Goal: Task Accomplishment & Management: Use online tool/utility

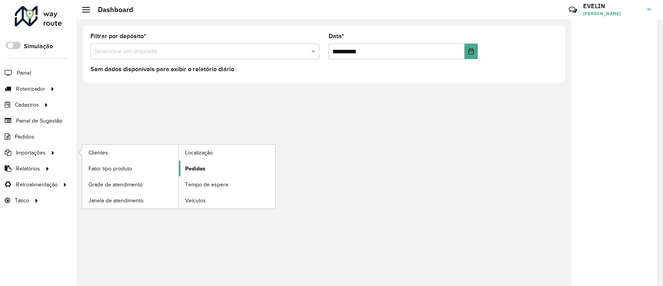
click at [201, 169] on span "Pedidos" at bounding box center [195, 169] width 20 height 8
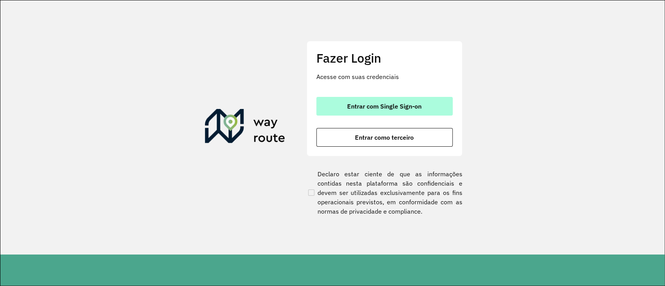
click at [360, 105] on span "Entrar com Single Sign-on" at bounding box center [384, 106] width 74 height 6
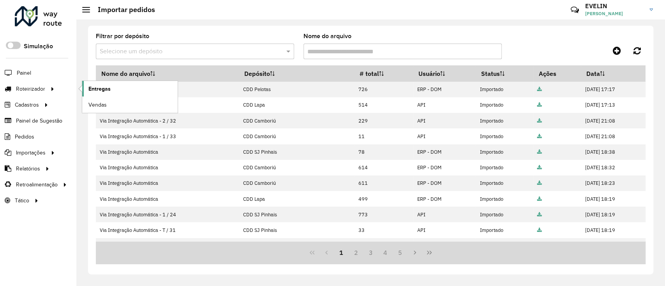
click at [99, 89] on span "Entregas" at bounding box center [99, 89] width 22 height 8
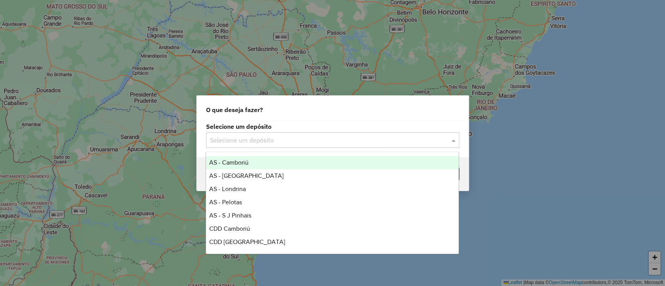
click at [305, 139] on input "text" at bounding box center [325, 140] width 230 height 9
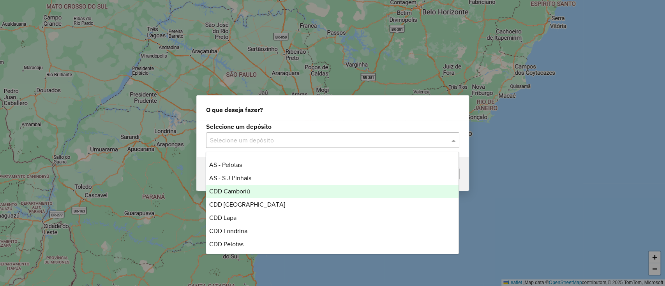
scroll to position [52, 0]
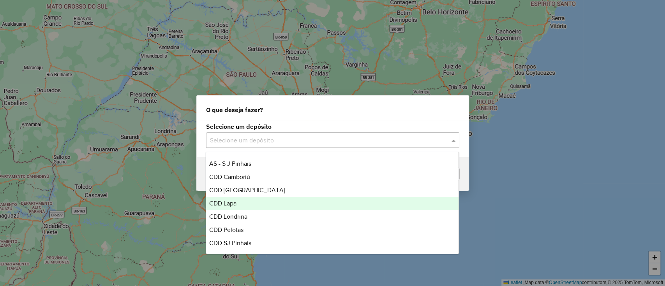
click at [254, 201] on div "CDD Lapa" at bounding box center [332, 203] width 252 height 13
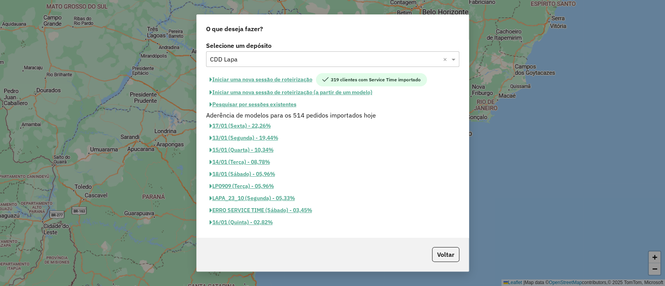
click at [278, 79] on button "Iniciar uma nova sessão de roteirização" at bounding box center [261, 79] width 110 height 13
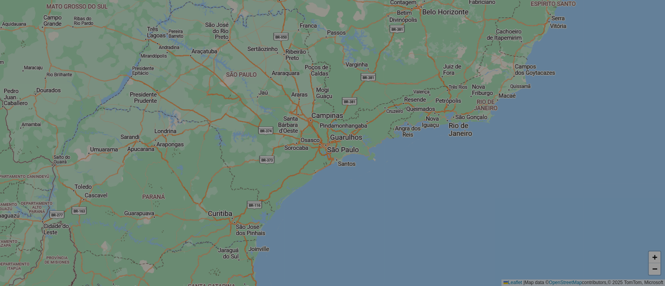
select select "*"
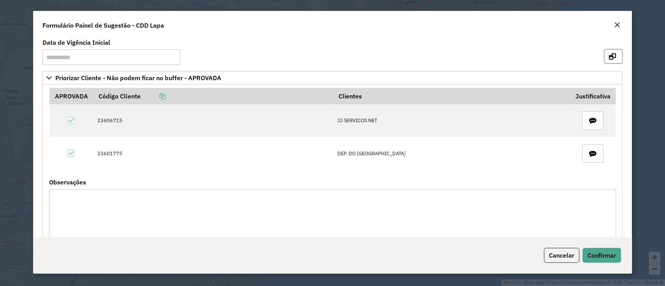
click at [609, 56] on icon "button" at bounding box center [612, 56] width 7 height 6
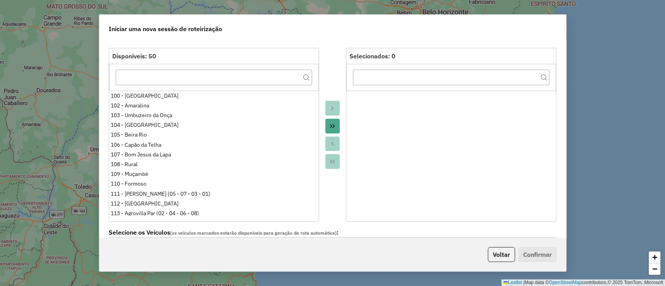
click at [327, 126] on button "Move All to Target" at bounding box center [332, 126] width 15 height 15
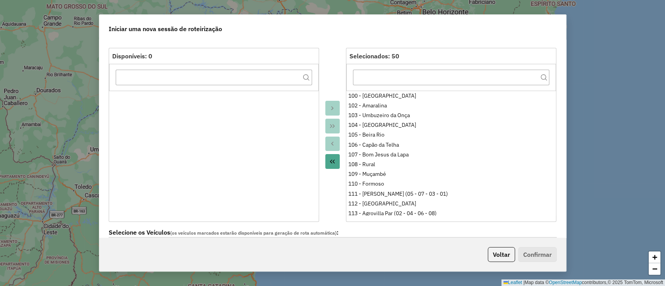
scroll to position [312, 0]
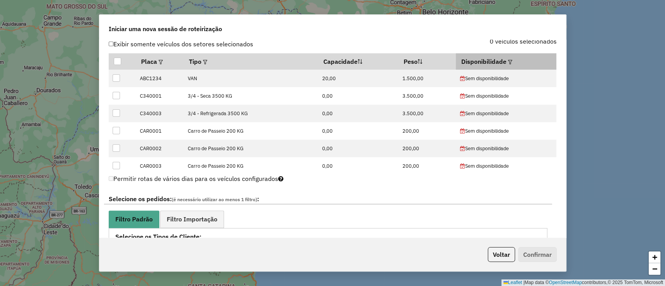
click at [507, 58] on div at bounding box center [510, 61] width 6 height 9
click at [509, 62] on em at bounding box center [510, 62] width 4 height 4
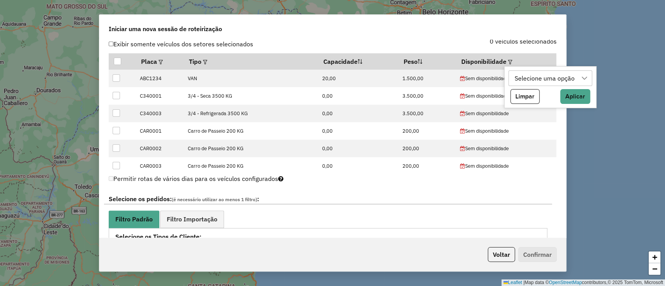
click at [539, 77] on div "Selecione uma opção" at bounding box center [544, 78] width 65 height 15
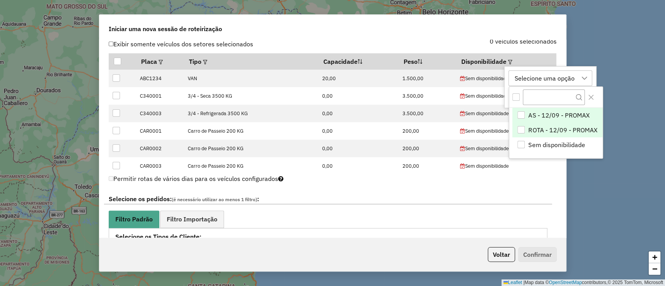
click at [568, 125] on span "ROTA - 12/09 - PROMAX" at bounding box center [562, 129] width 69 height 9
click at [567, 114] on span "AS - 12/09 - PROMAX" at bounding box center [558, 115] width 61 height 9
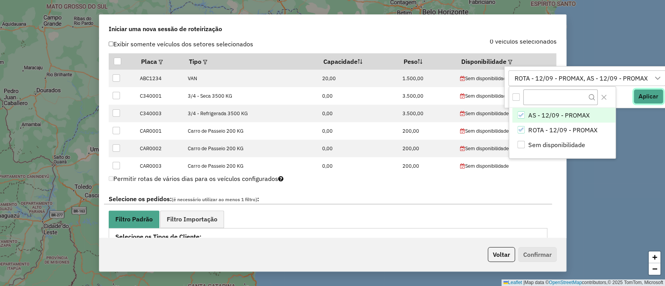
click at [639, 92] on button "Aplicar" at bounding box center [649, 96] width 30 height 15
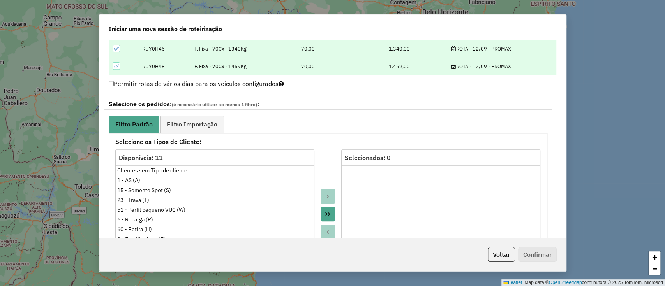
scroll to position [468, 0]
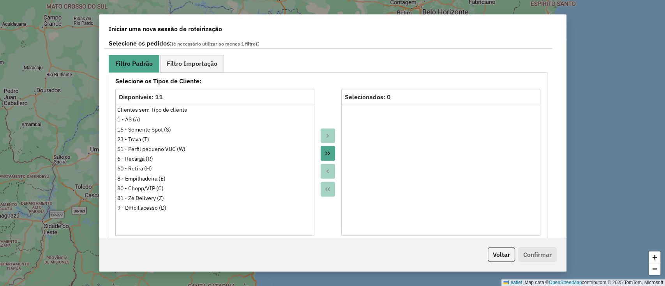
click at [321, 151] on button "Move All to Target" at bounding box center [328, 153] width 15 height 15
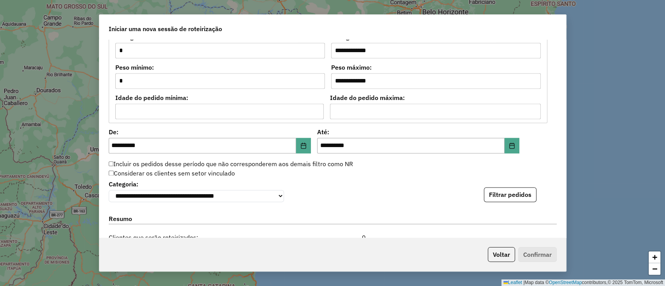
scroll to position [779, 0]
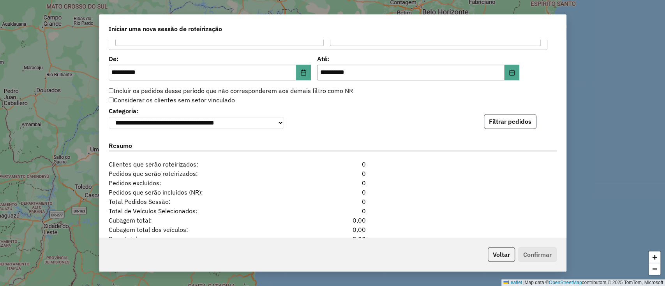
click at [510, 123] on button "Filtrar pedidos" at bounding box center [510, 121] width 53 height 15
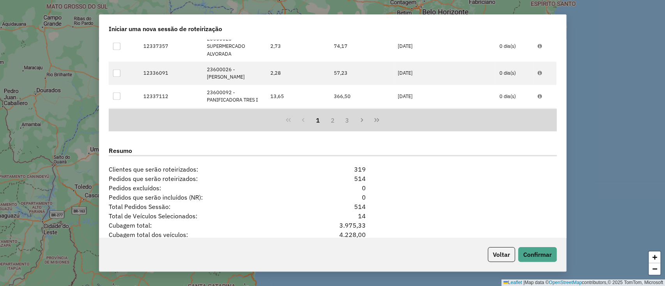
scroll to position [1017, 0]
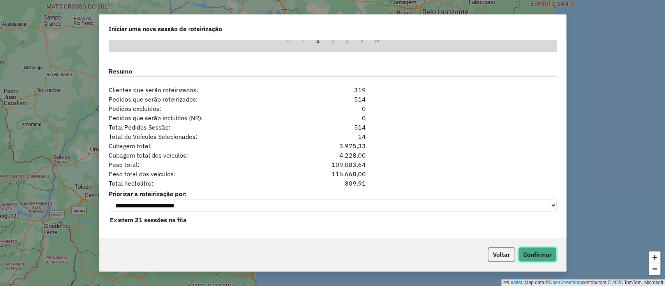
click at [546, 251] on button "Confirmar" at bounding box center [537, 254] width 39 height 15
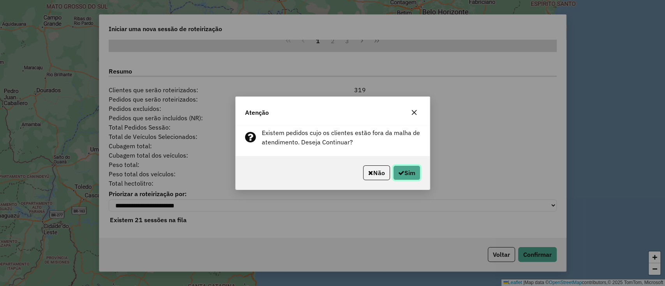
click at [410, 173] on button "Sim" at bounding box center [406, 173] width 27 height 15
